Goal: Task Accomplishment & Management: Manage account settings

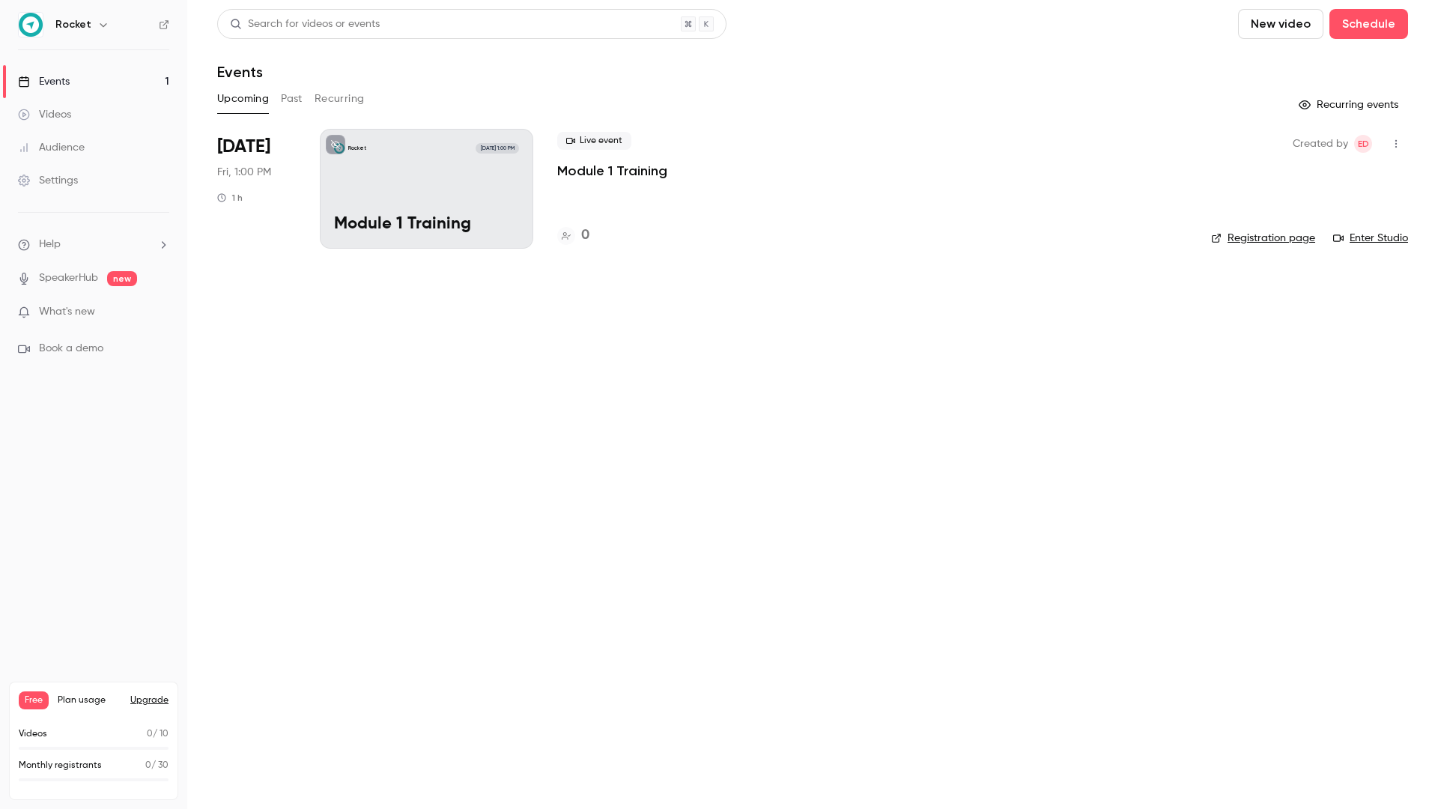
click at [403, 180] on div "Rocket [DATE] 1:00 PM Module 1 Training" at bounding box center [426, 189] width 213 height 120
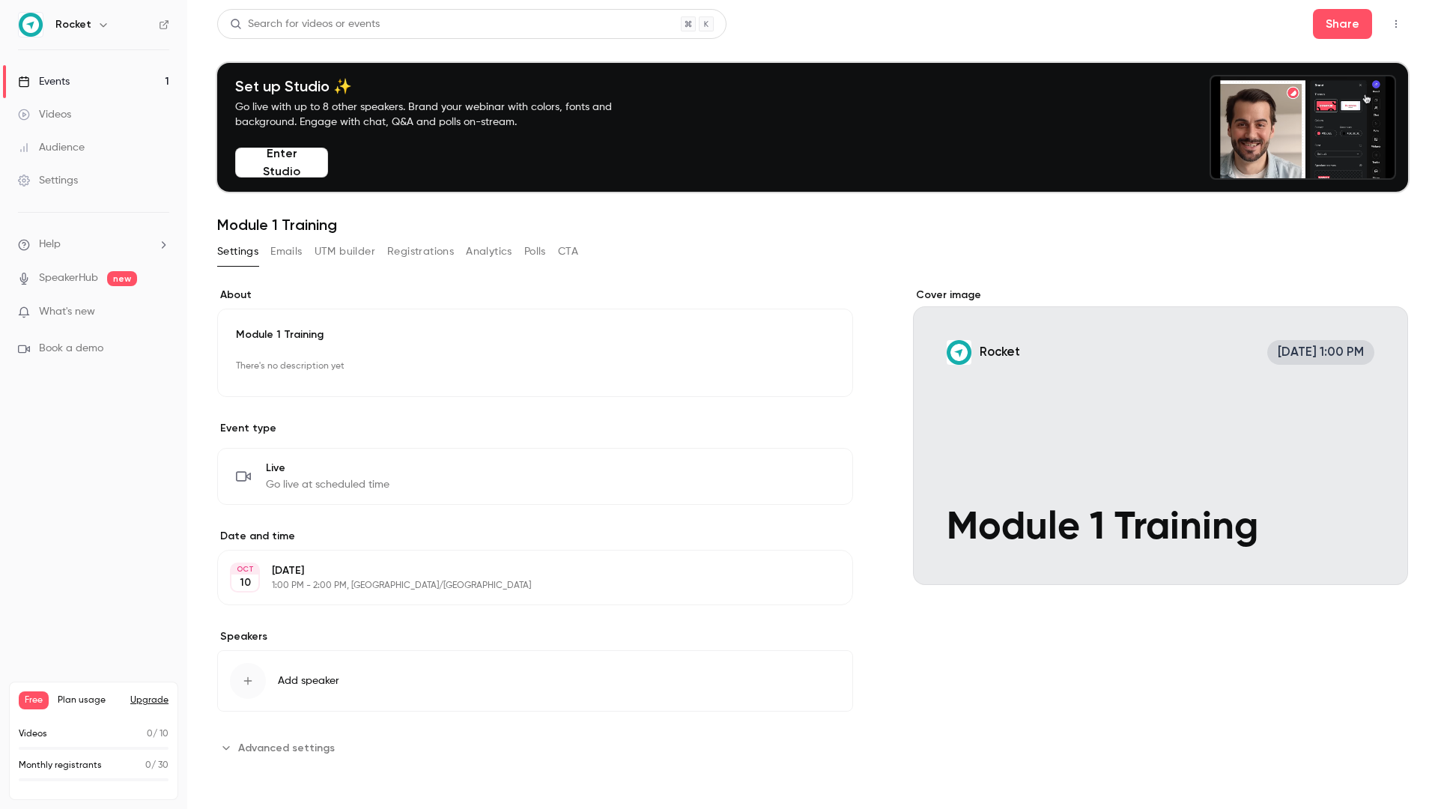
click at [813, 477] on button "Edit" at bounding box center [807, 476] width 55 height 24
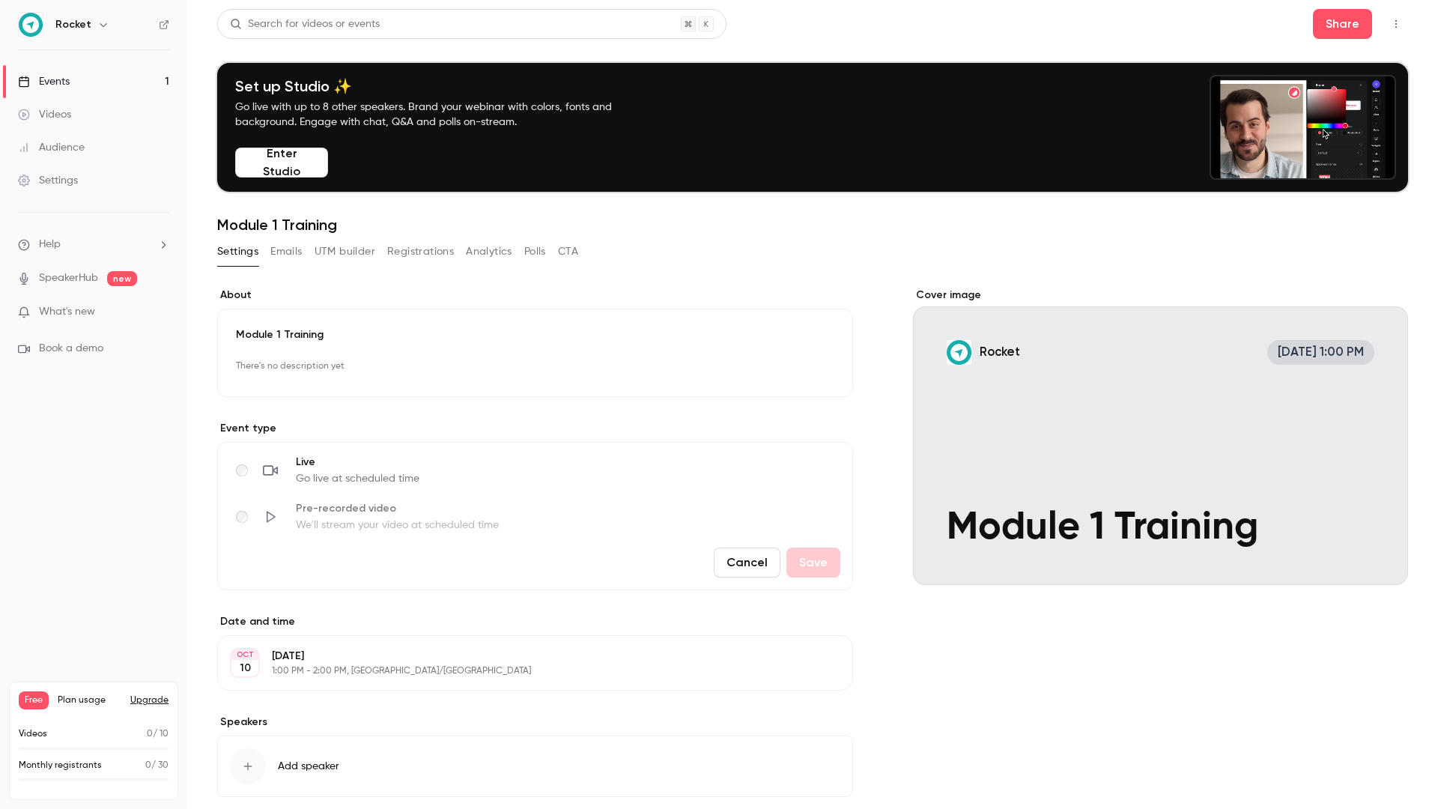
click at [385, 428] on p "Event type" at bounding box center [535, 428] width 636 height 15
click at [742, 560] on button "Cancel" at bounding box center [747, 563] width 67 height 30
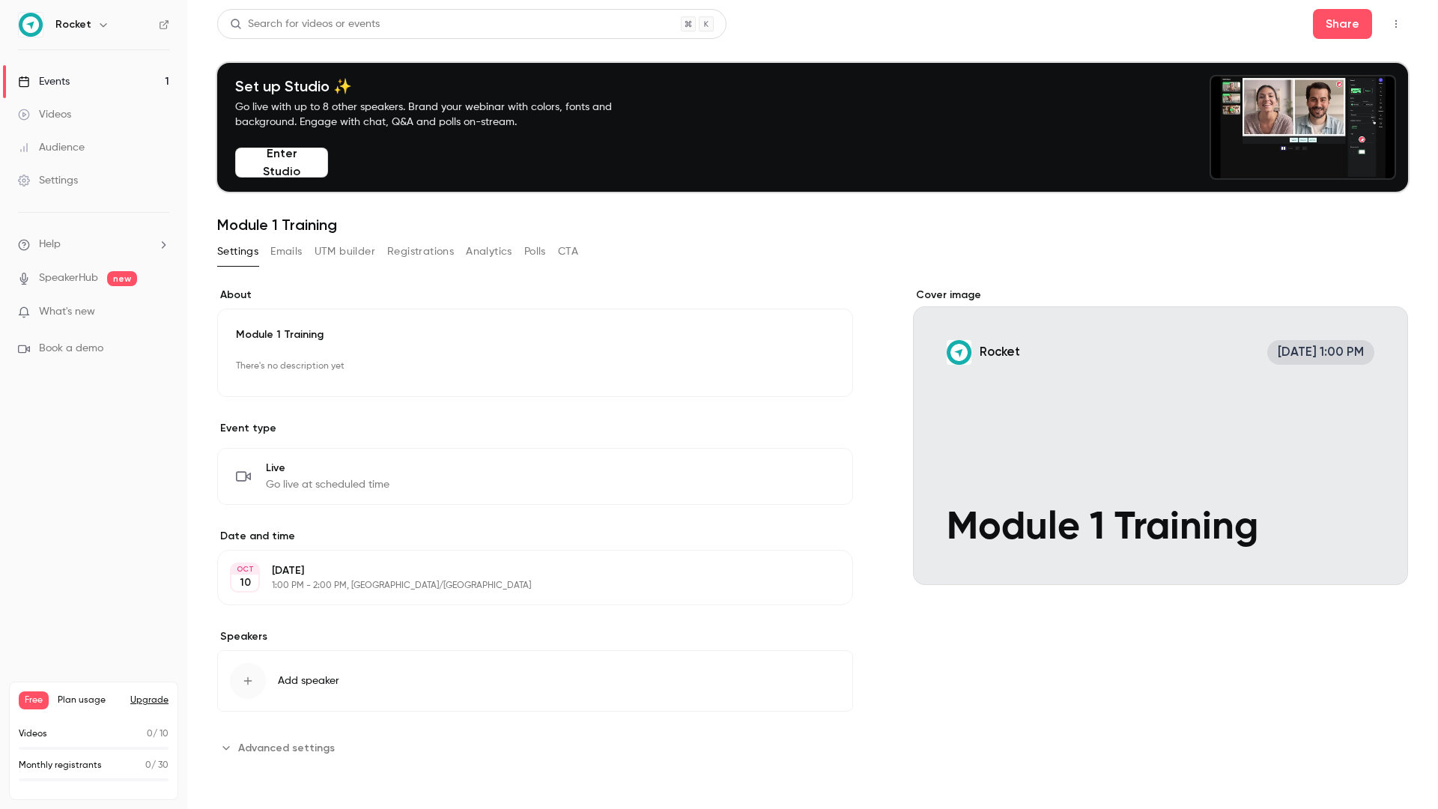
click at [280, 168] on button "Enter Studio" at bounding box center [281, 163] width 93 height 30
